Goal: Task Accomplishment & Management: Manage account settings

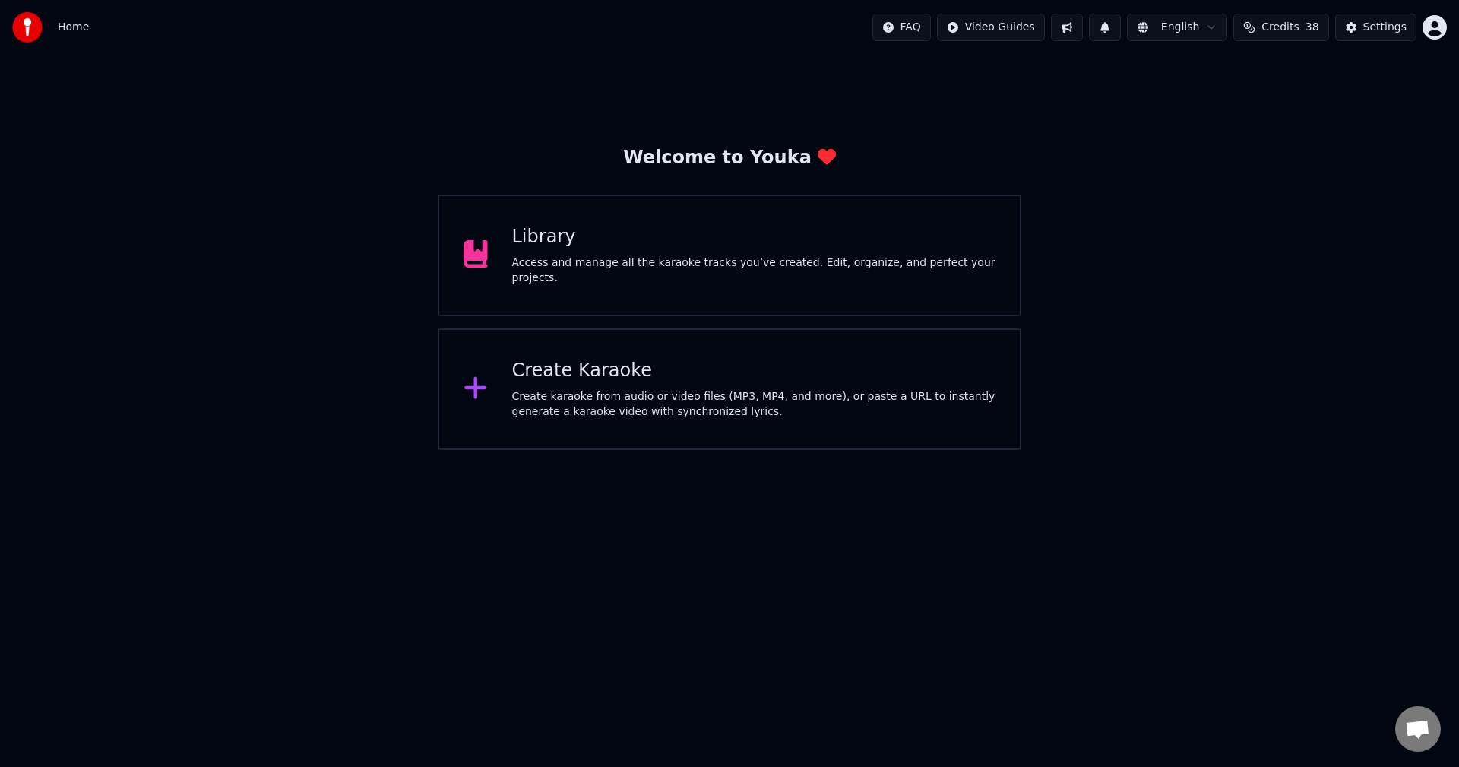
click at [829, 450] on html "Home FAQ Video Guides English Credits 38 Settings Welcome to Youka Library Acce…" at bounding box center [729, 225] width 1459 height 450
click at [1406, 30] on button "Settings" at bounding box center [1375, 27] width 81 height 27
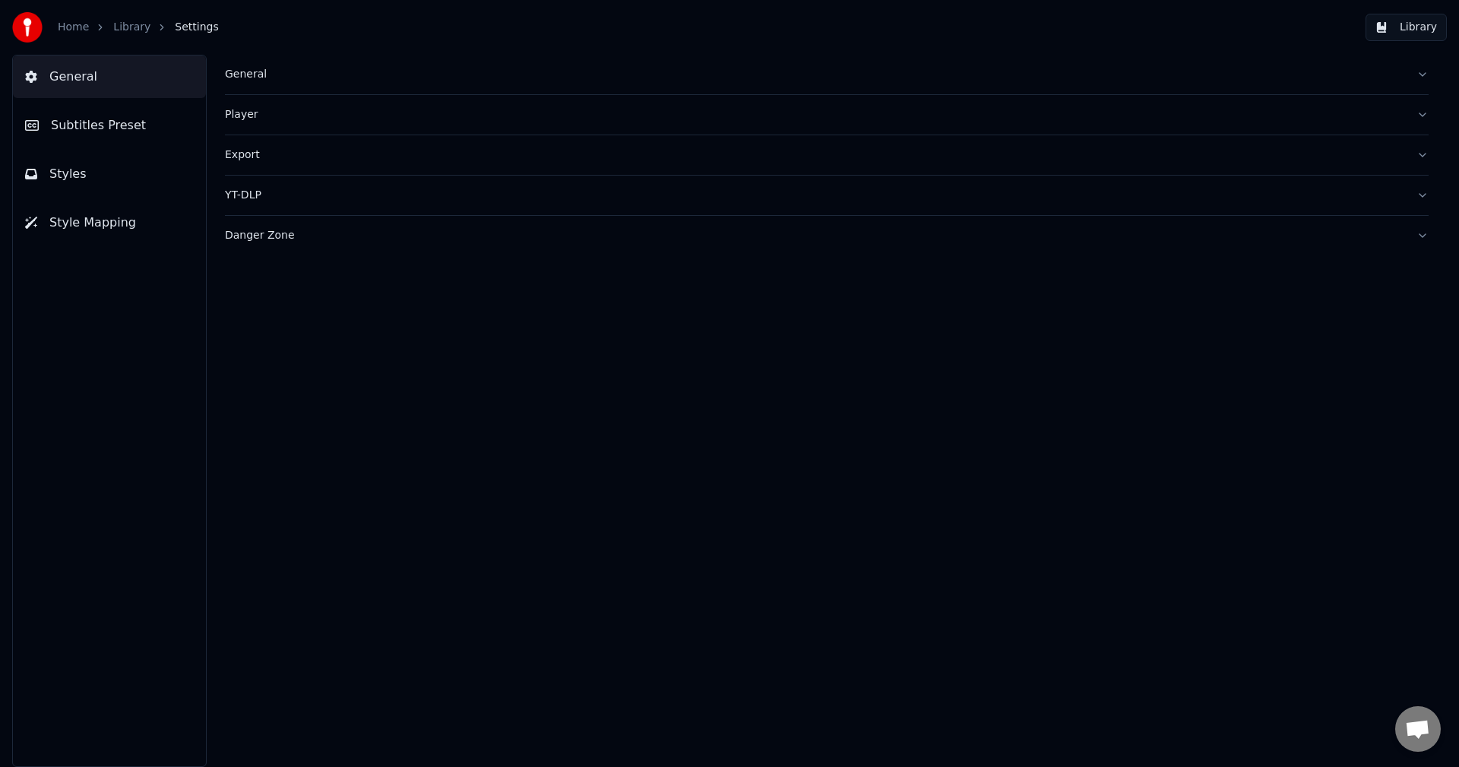
click at [243, 77] on div "General" at bounding box center [814, 74] width 1179 height 15
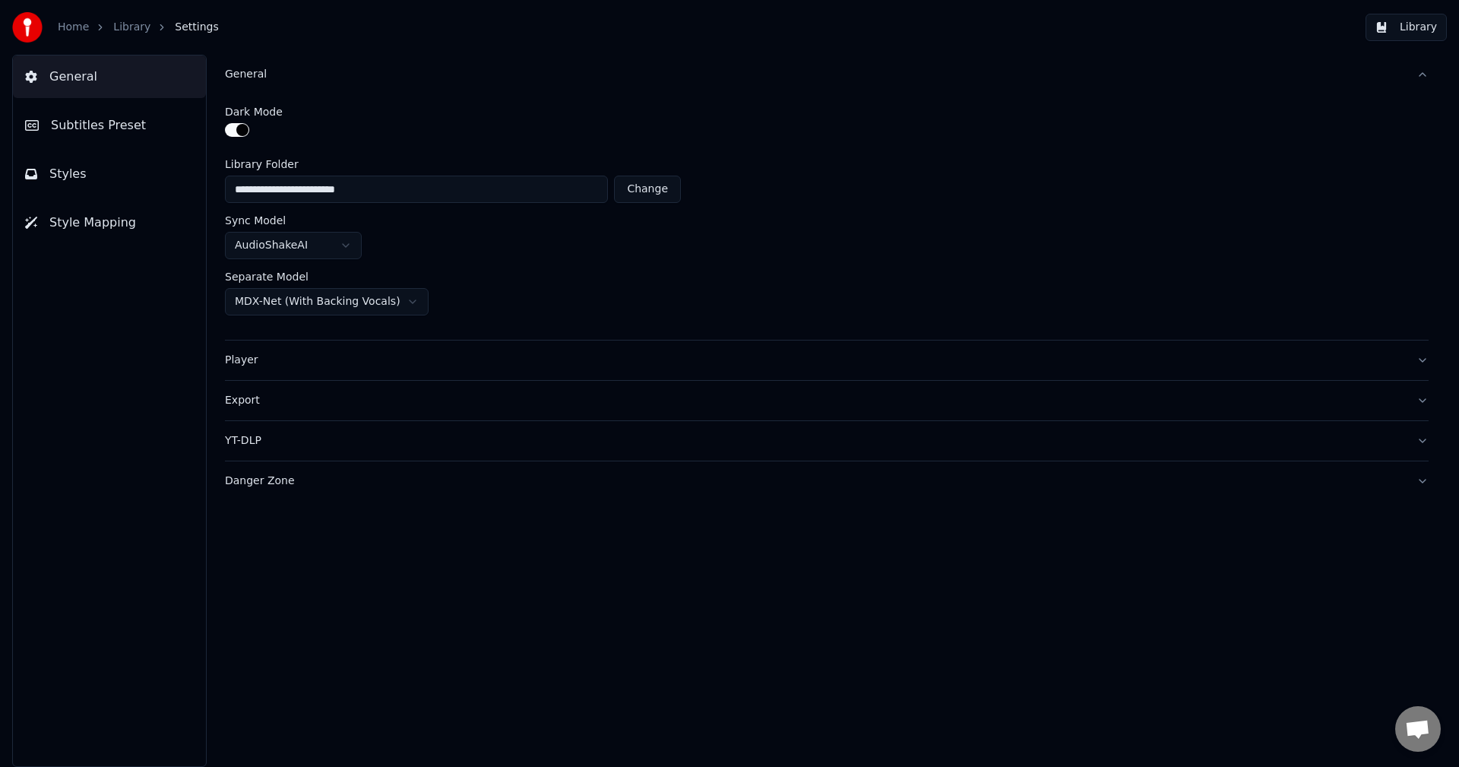
click at [245, 363] on div "Player" at bounding box center [814, 359] width 1179 height 15
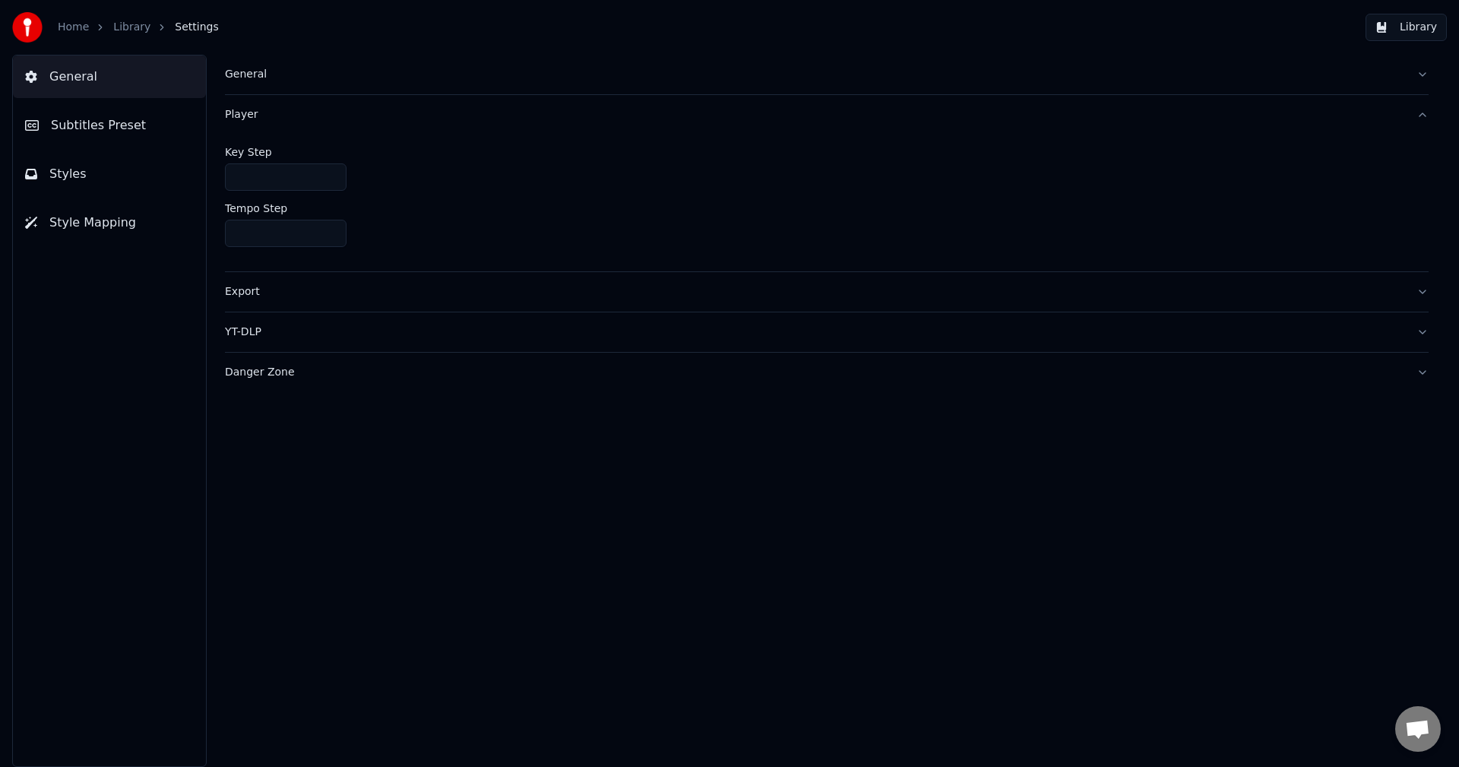
click at [245, 292] on div "Export" at bounding box center [814, 291] width 1179 height 15
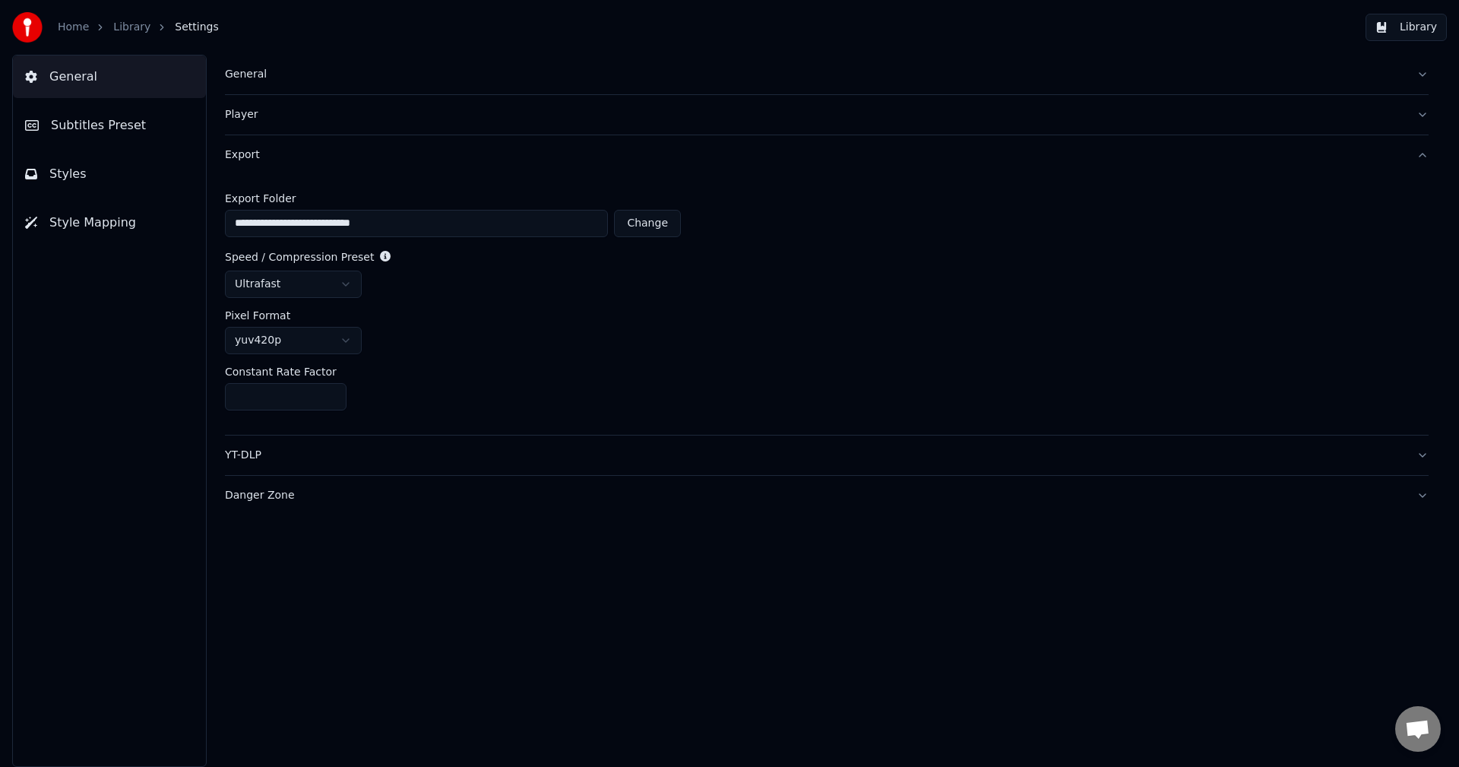
click at [345, 340] on html "**********" at bounding box center [729, 383] width 1459 height 767
click at [346, 341] on html "**********" at bounding box center [729, 383] width 1459 height 767
click at [238, 455] on div "YT-DLP" at bounding box center [814, 454] width 1179 height 15
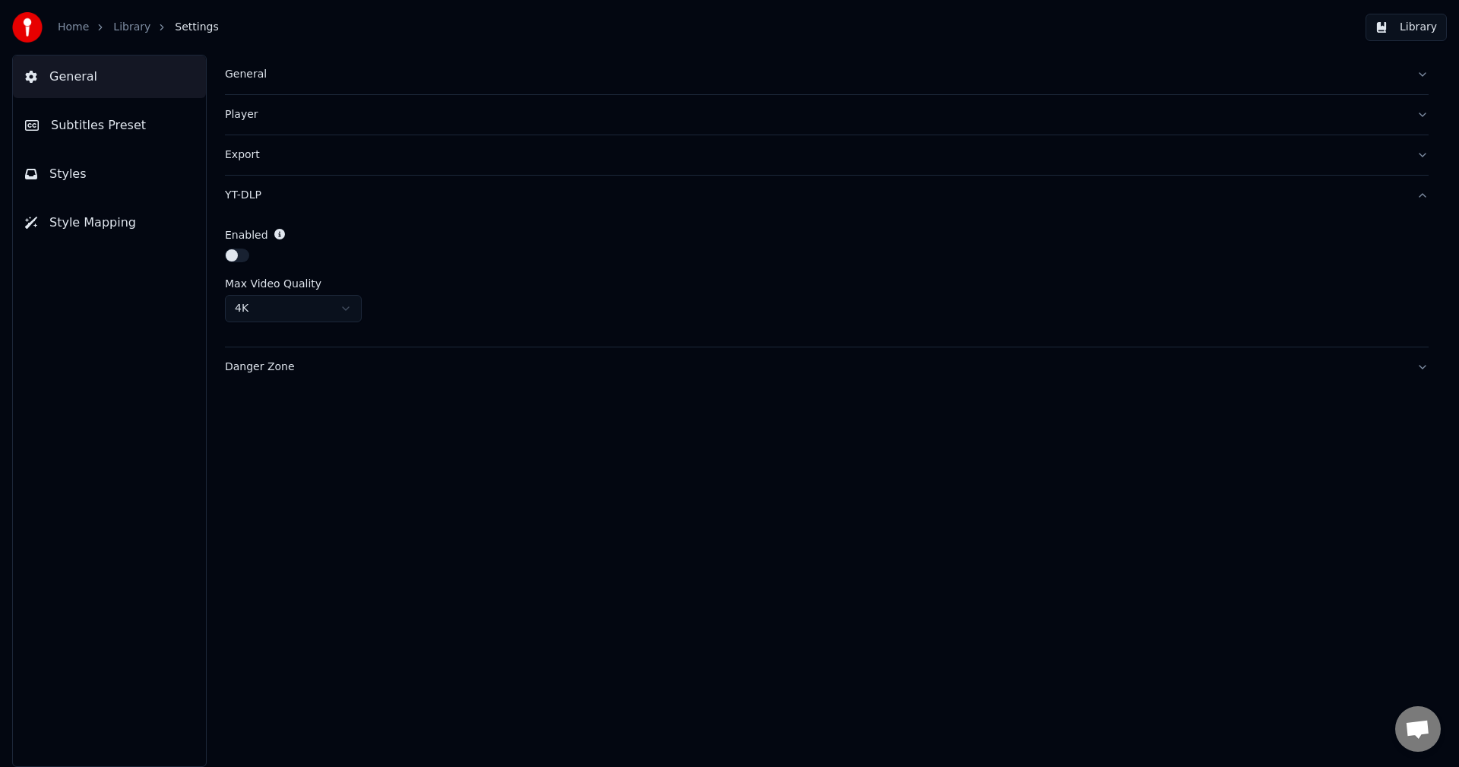
click at [267, 365] on div "Danger Zone" at bounding box center [814, 366] width 1179 height 15
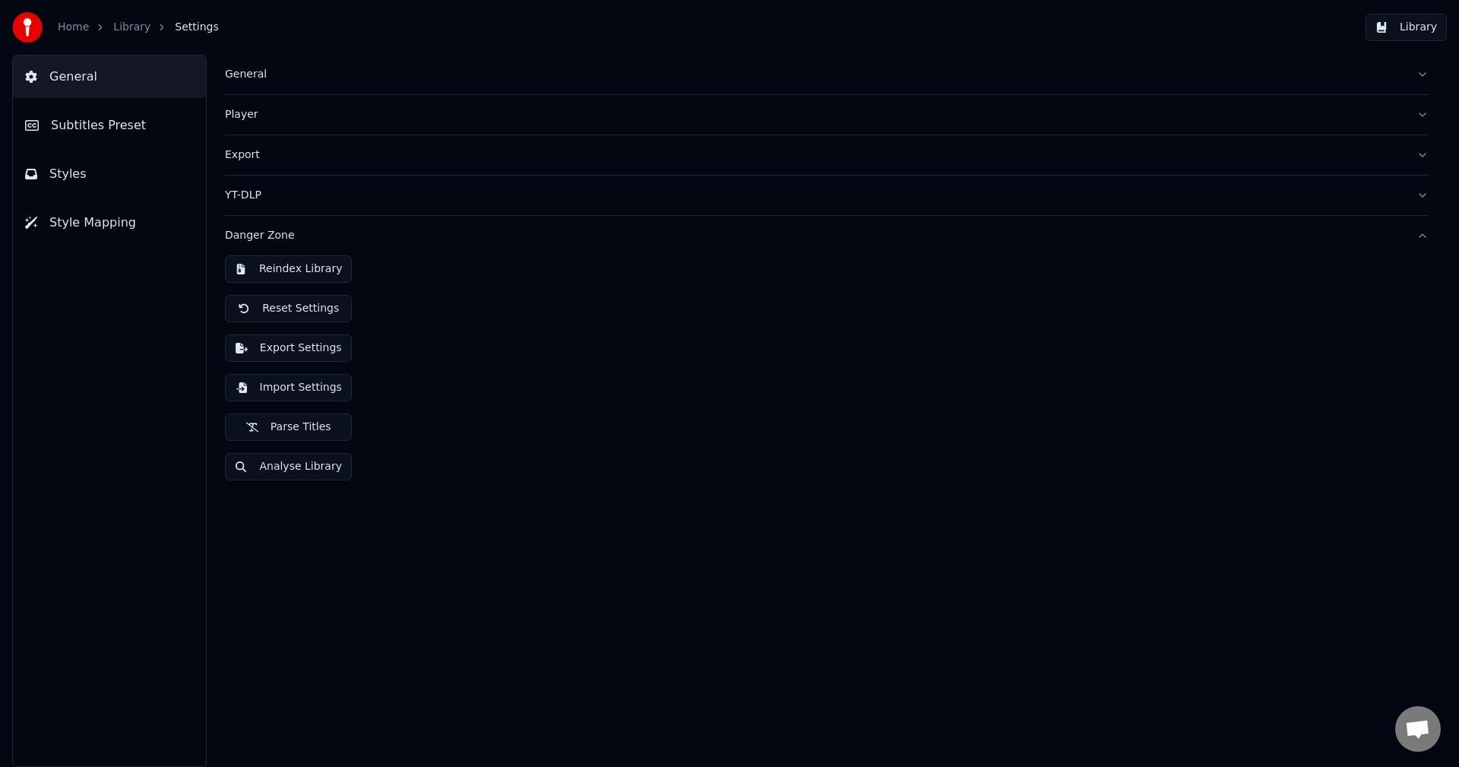
click at [605, 455] on div "Reindex Library Reset Settings Export Settings Import Settings Parse Titles Ana…" at bounding box center [826, 373] width 1203 height 237
click at [95, 129] on span "Subtitles Preset" at bounding box center [98, 125] width 95 height 18
